Goal: Task Accomplishment & Management: Use online tool/utility

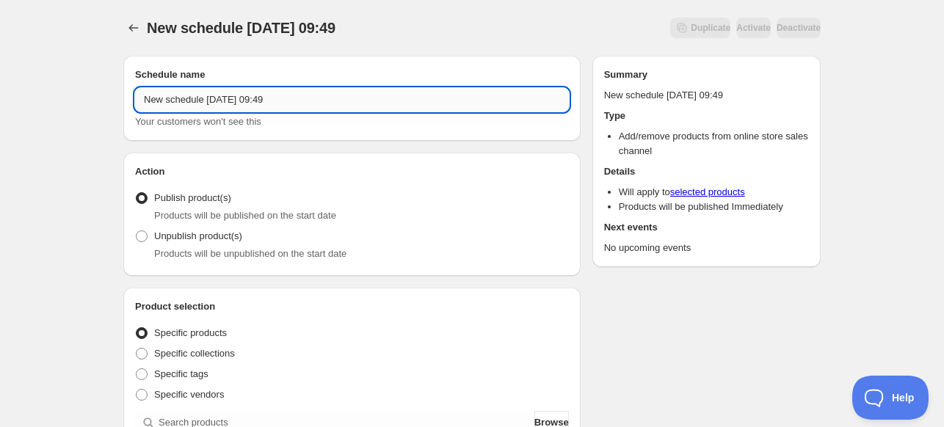
click at [467, 105] on input "New schedule [DATE] 09:49" at bounding box center [352, 99] width 434 height 23
type input "Sticker 1 Sas"
click at [157, 239] on span "Unpublish product(s)" at bounding box center [198, 235] width 88 height 11
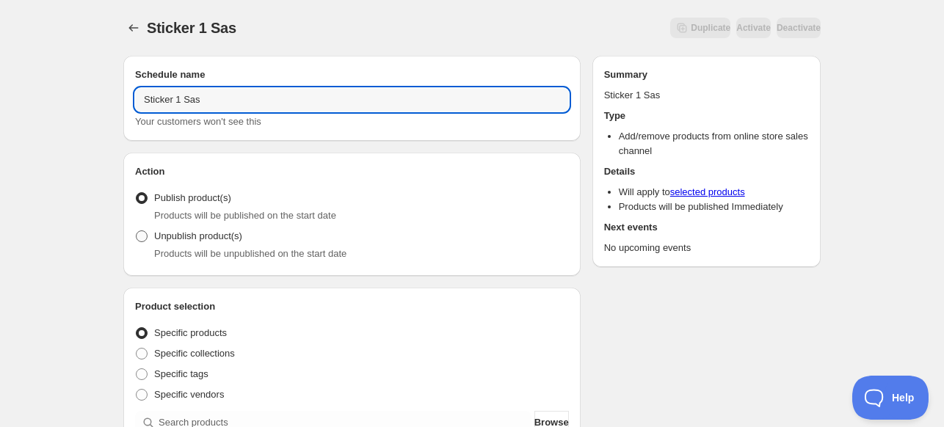
click at [137, 231] on input "Unpublish product(s)" at bounding box center [136, 230] width 1 height 1
radio input "true"
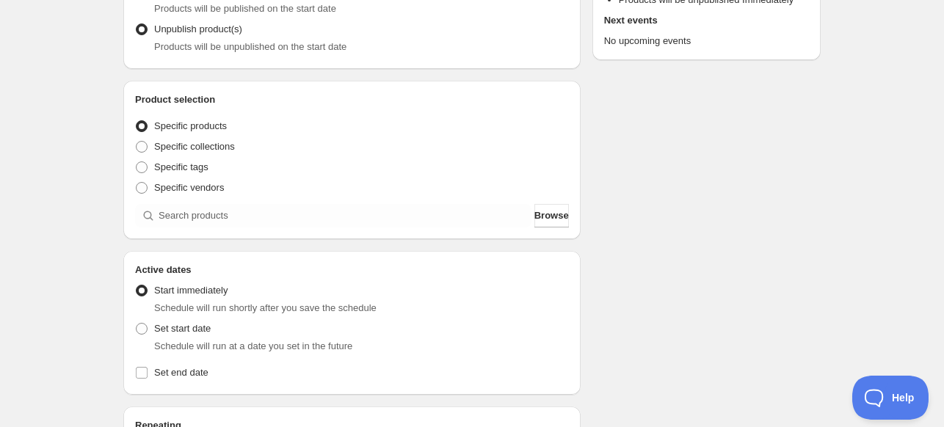
scroll to position [220, 0]
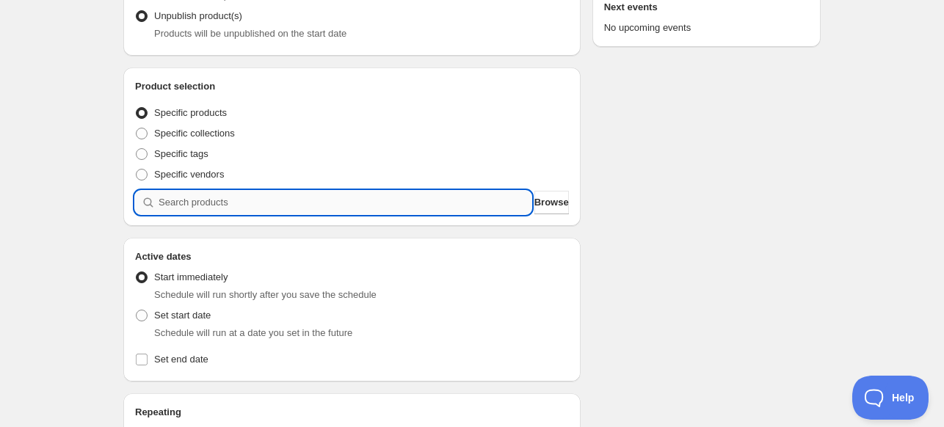
click at [231, 212] on input "search" at bounding box center [345, 202] width 373 height 23
type input "s"
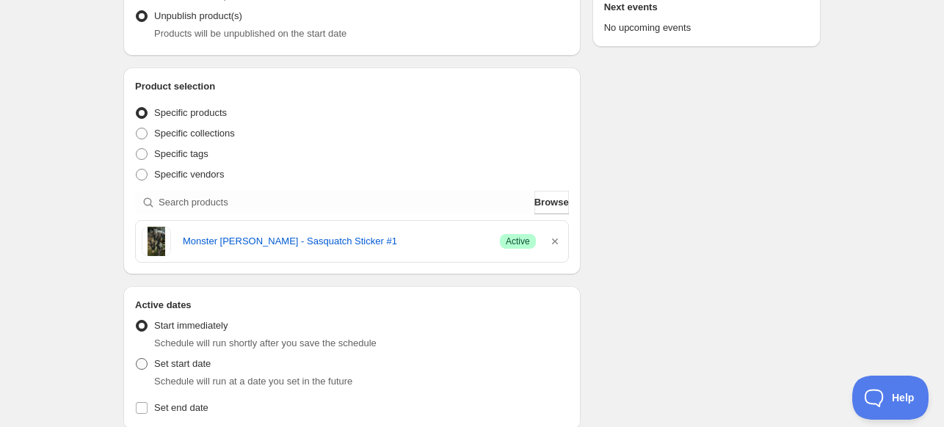
click at [173, 365] on span "Set start date" at bounding box center [182, 363] width 57 height 11
click at [137, 359] on input "Set start date" at bounding box center [136, 358] width 1 height 1
radio input "true"
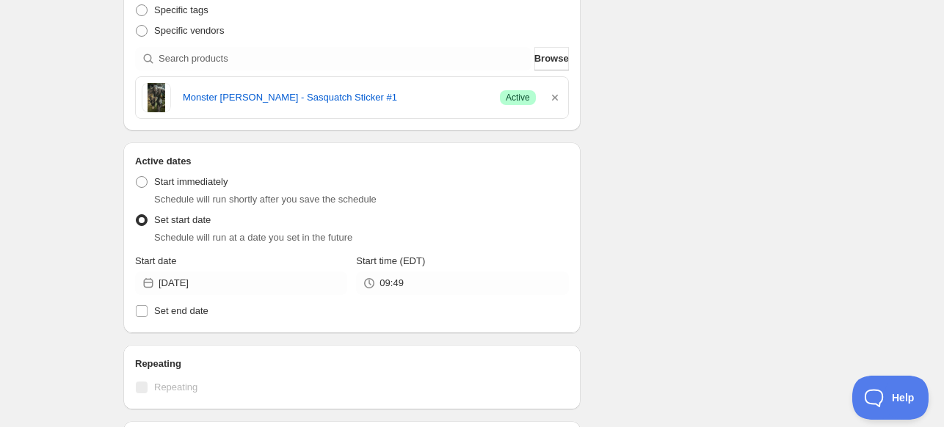
scroll to position [367, 0]
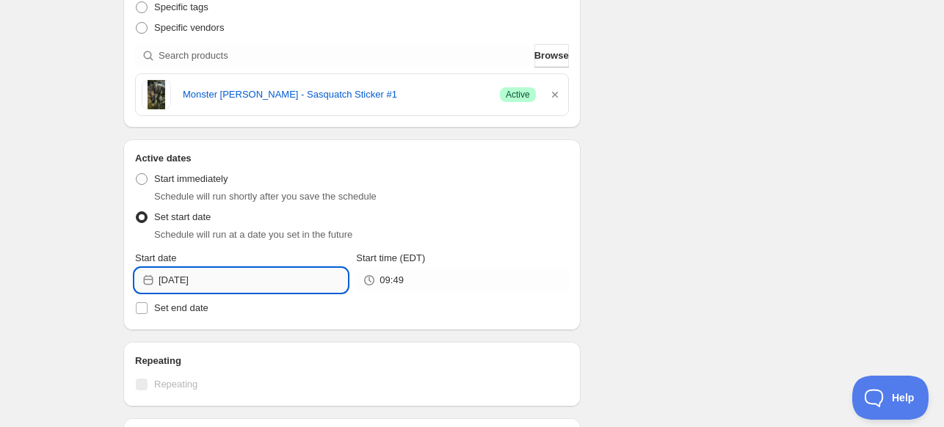
click at [285, 273] on input "[DATE]" at bounding box center [253, 280] width 189 height 23
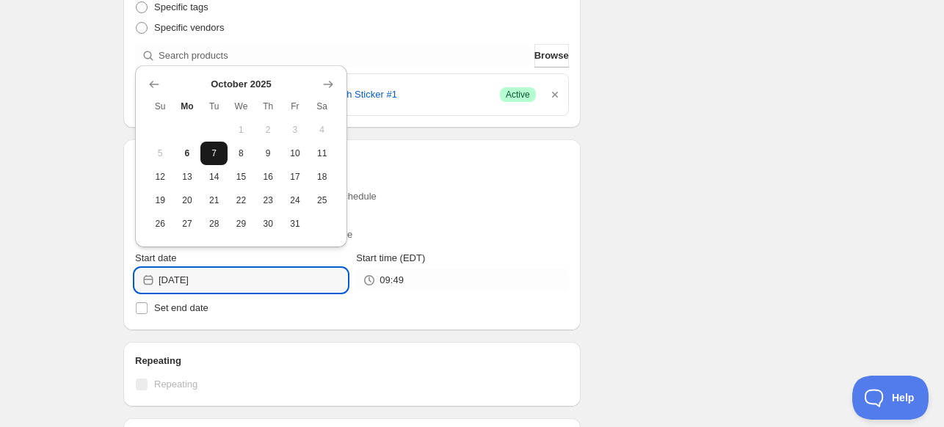
click at [218, 158] on span "7" at bounding box center [213, 154] width 15 height 12
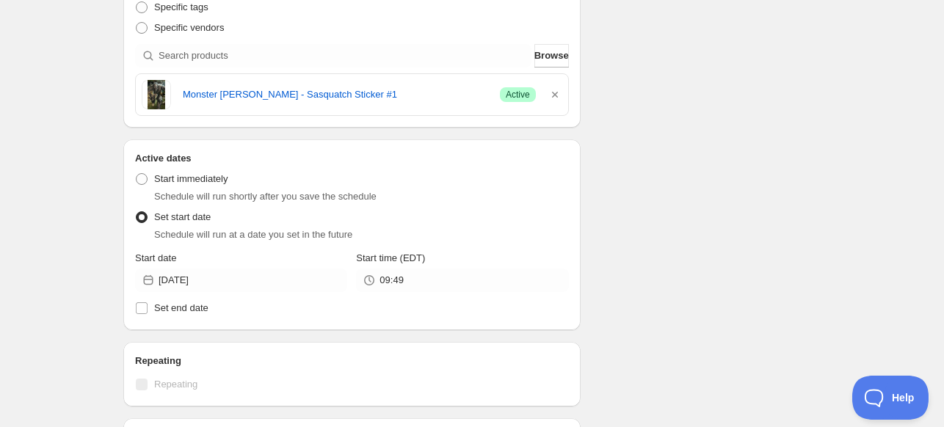
type input "[DATE]"
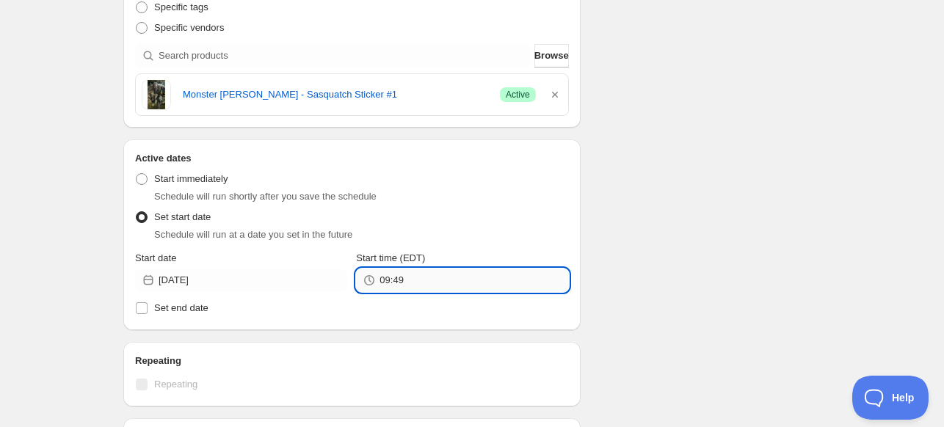
click at [411, 287] on input "09:49" at bounding box center [473, 280] width 189 height 23
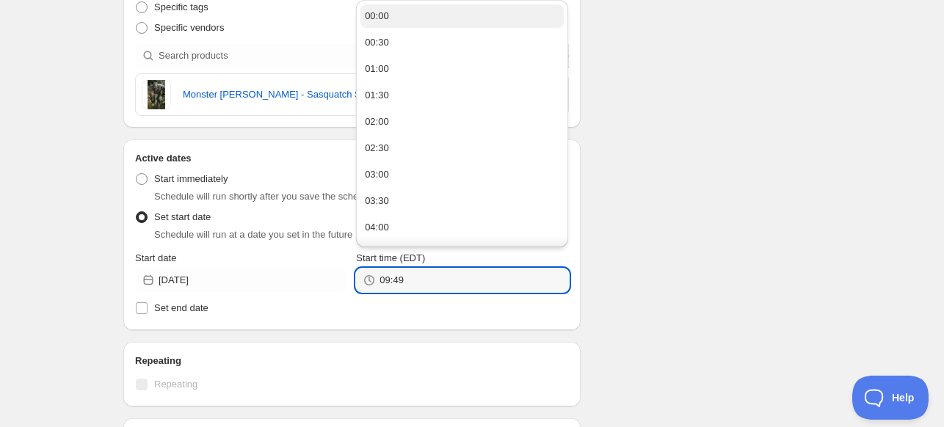
click at [390, 21] on button "00:00" at bounding box center [461, 15] width 203 height 23
type input "00:00"
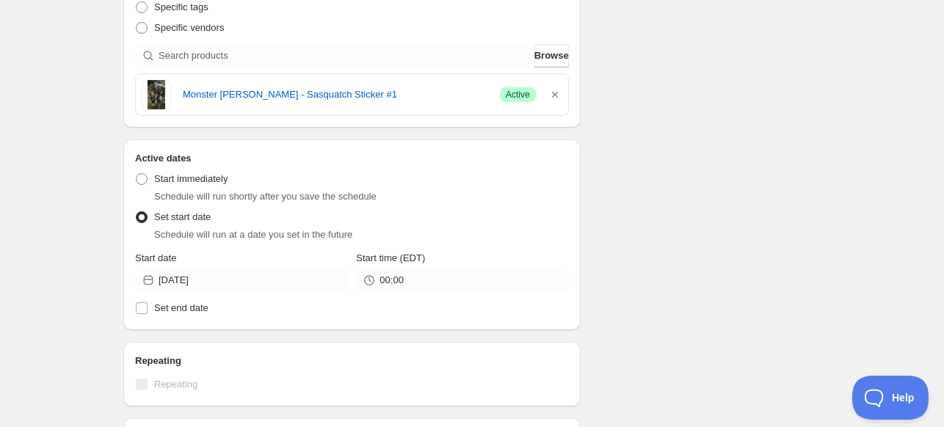
click at [570, 378] on div "Repeating Repeating" at bounding box center [351, 374] width 457 height 65
click at [682, 143] on div "Schedule name Sticker 1 Sas Your customers won't see this Action Action Publish…" at bounding box center [466, 162] width 709 height 970
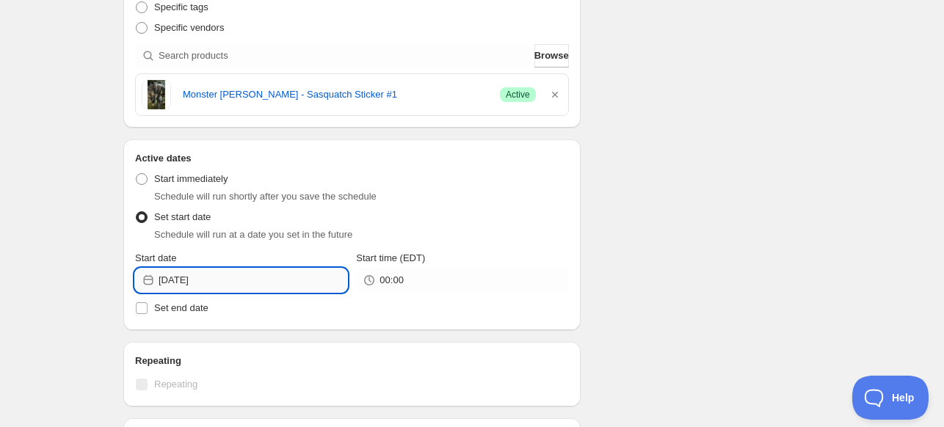
click at [282, 286] on input "[DATE]" at bounding box center [253, 280] width 189 height 23
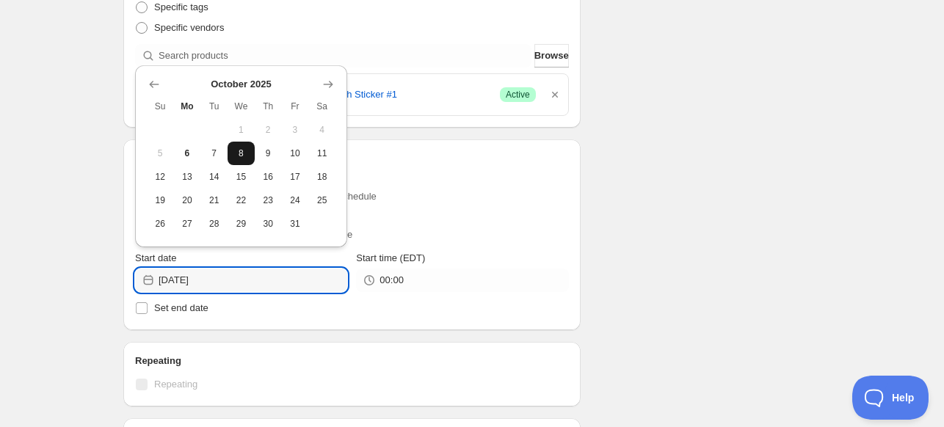
click at [244, 159] on button "8" at bounding box center [241, 153] width 27 height 23
type input "[DATE]"
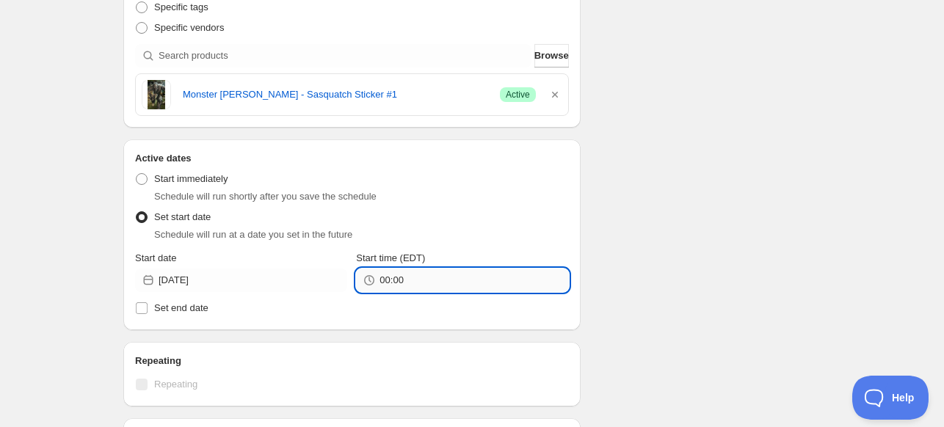
click at [432, 284] on input "00:00" at bounding box center [473, 280] width 189 height 23
click at [423, 280] on input "00:00" at bounding box center [473, 280] width 189 height 23
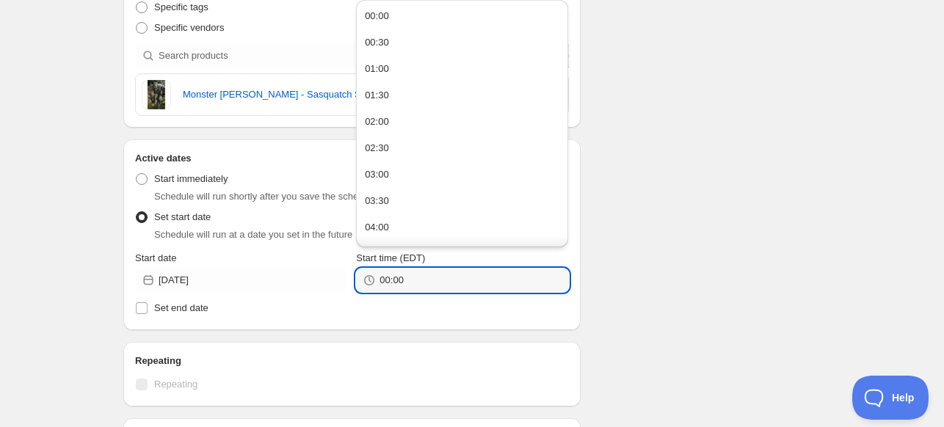
drag, startPoint x: 393, startPoint y: 16, endPoint x: 438, endPoint y: 26, distance: 45.8
click at [393, 15] on button "00:00" at bounding box center [461, 15] width 203 height 23
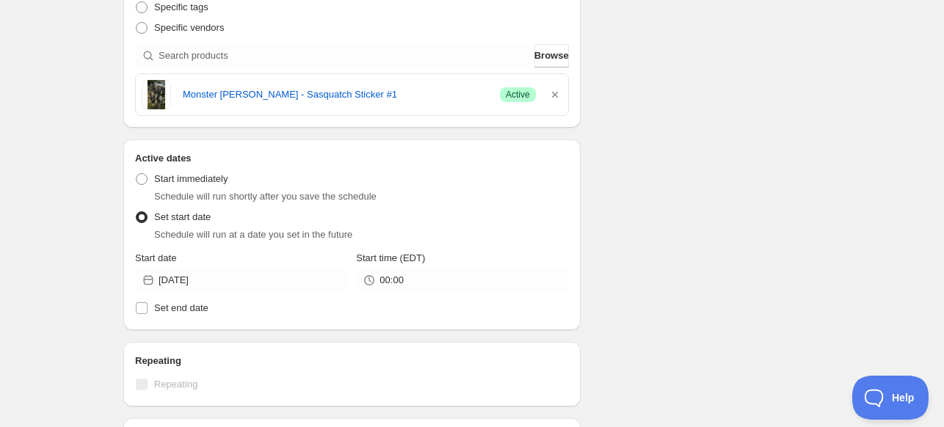
click at [631, 214] on div "Schedule name Sticker 1 Sas Your customers won't see this Action Action Publish…" at bounding box center [466, 162] width 709 height 970
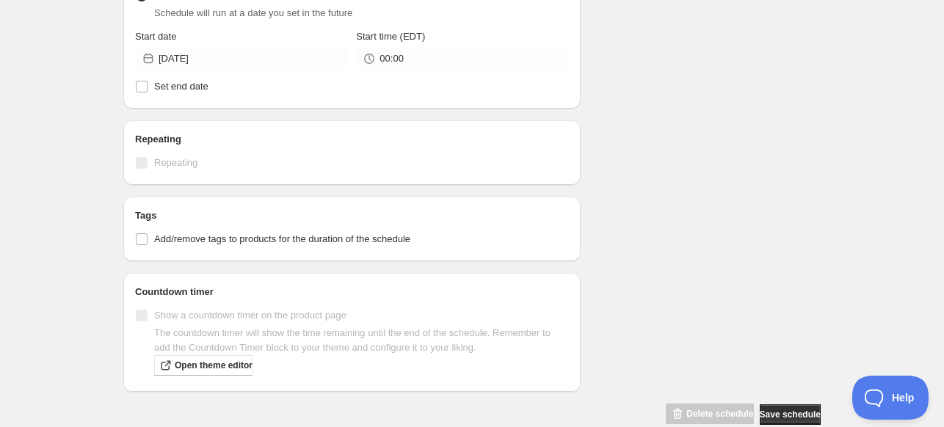
scroll to position [614, 0]
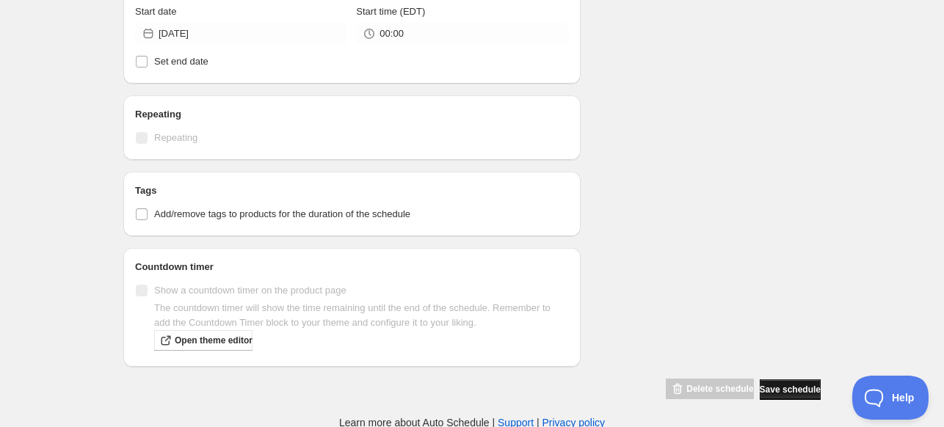
click at [776, 388] on span "Save schedule" at bounding box center [790, 390] width 61 height 12
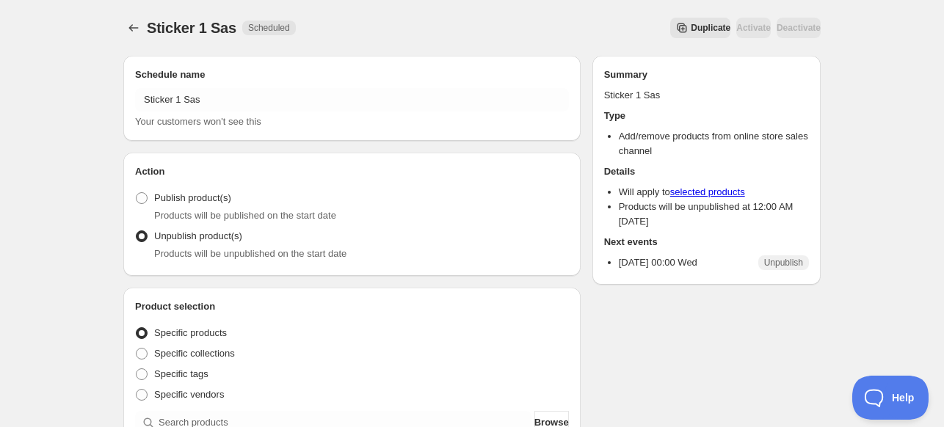
click at [496, 21] on div "Duplicate Activate Deactivate" at bounding box center [564, 28] width 513 height 21
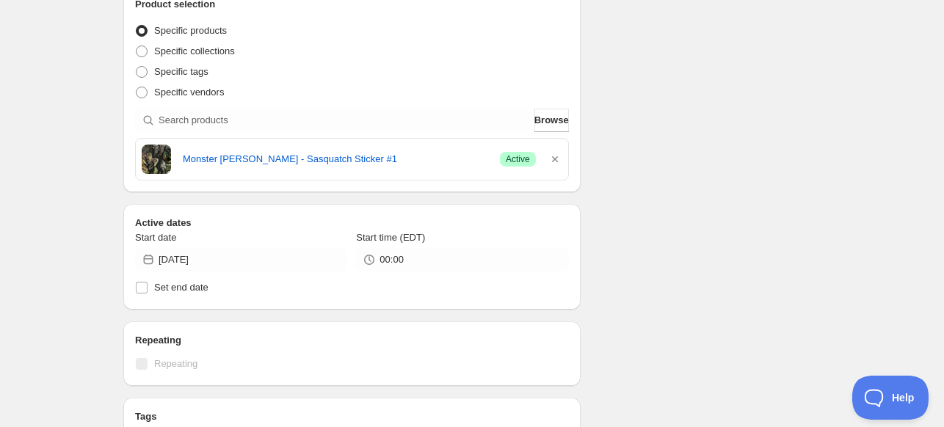
scroll to position [294, 0]
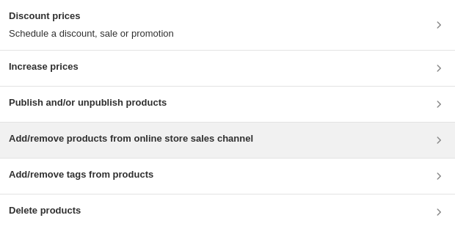
click at [128, 150] on div "Add/remove products from online store sales channel" at bounding box center [227, 140] width 455 height 35
